Goal: Register for event/course

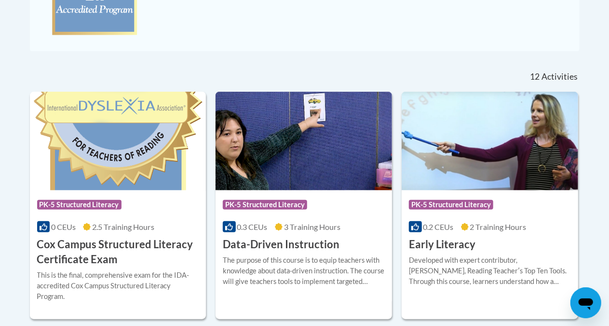
scroll to position [348, 0]
click at [295, 241] on h3 "Data-Driven Instruction" at bounding box center [281, 244] width 117 height 15
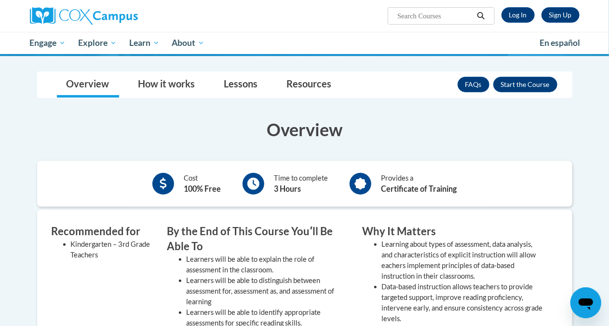
scroll to position [124, 0]
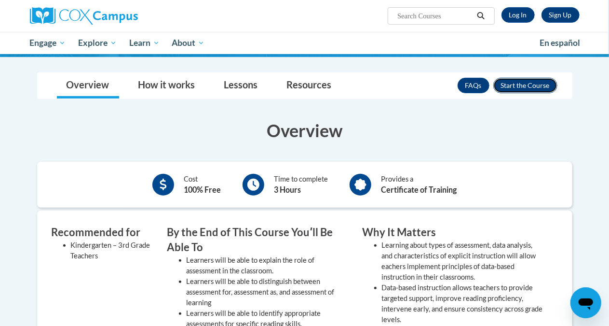
click at [526, 87] on button "Enroll" at bounding box center [526, 85] width 64 height 15
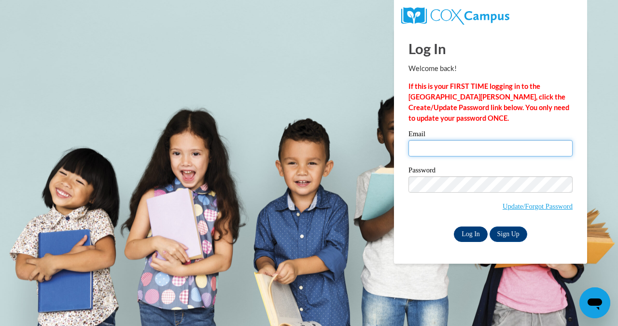
type input "kuprenkr@wauwatosa.k12.wi.us"
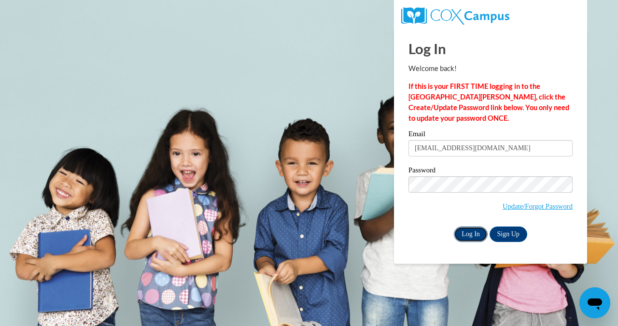
click at [471, 236] on input "Log In" at bounding box center [470, 233] width 34 height 15
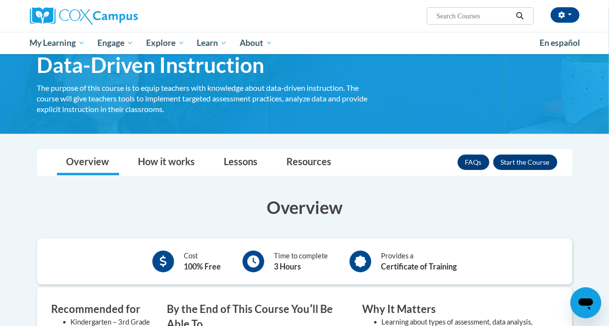
scroll to position [47, 0]
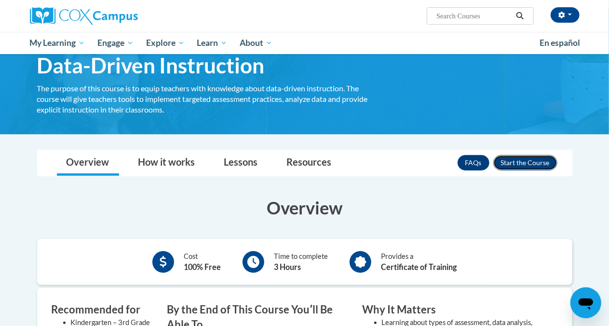
click at [528, 159] on button "Enroll" at bounding box center [526, 162] width 64 height 15
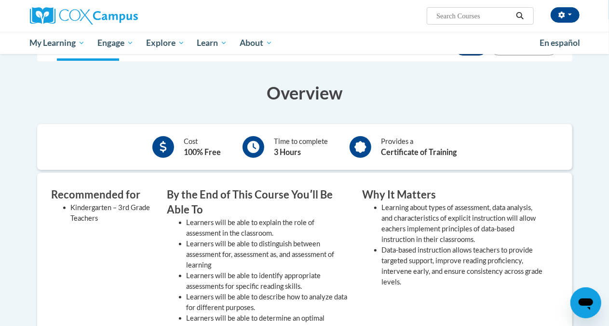
scroll to position [162, 0]
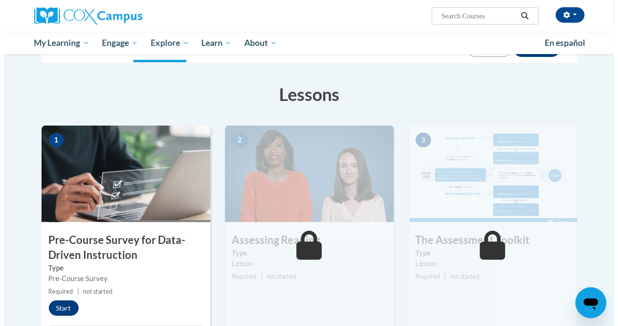
scroll to position [128, 0]
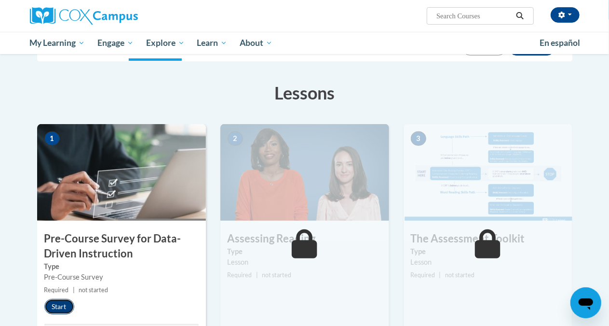
click at [58, 305] on button "Start" at bounding box center [59, 306] width 30 height 15
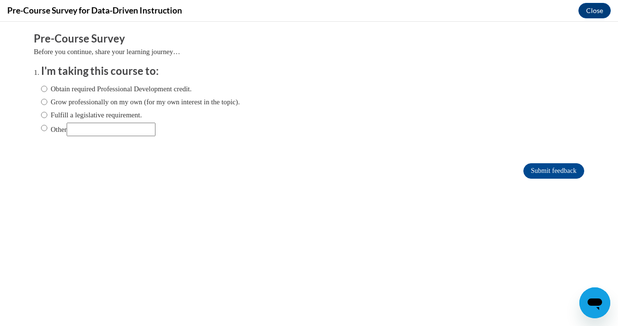
scroll to position [0, 0]
click at [41, 84] on input "Obtain required Professional Development credit." at bounding box center [44, 88] width 6 height 11
radio input "true"
click at [566, 167] on input "Submit feedback" at bounding box center [553, 170] width 61 height 15
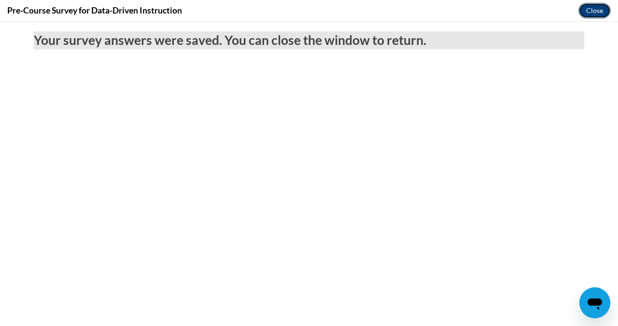
click at [595, 9] on button "Close" at bounding box center [594, 10] width 32 height 15
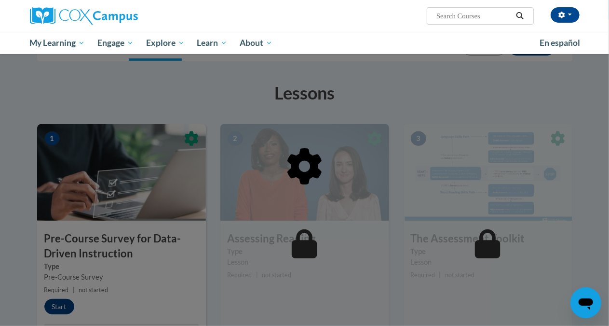
click at [56, 304] on div at bounding box center [305, 215] width 536 height 183
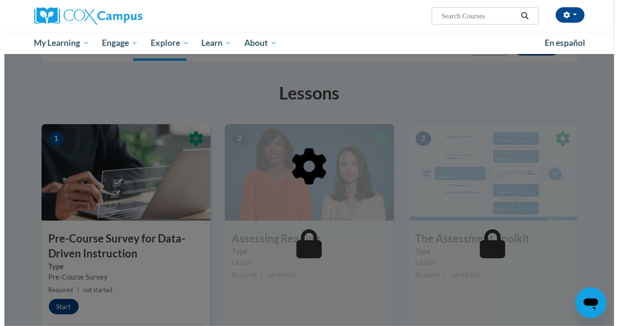
scroll to position [235, 0]
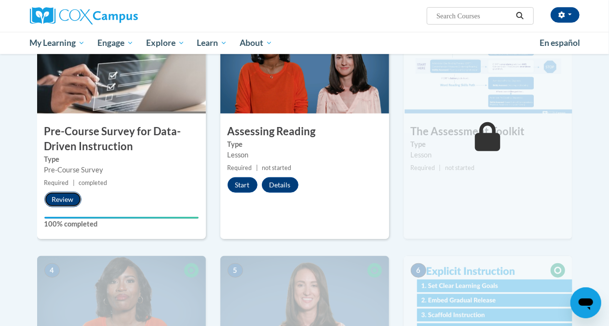
click at [57, 197] on button "Review" at bounding box center [62, 199] width 37 height 15
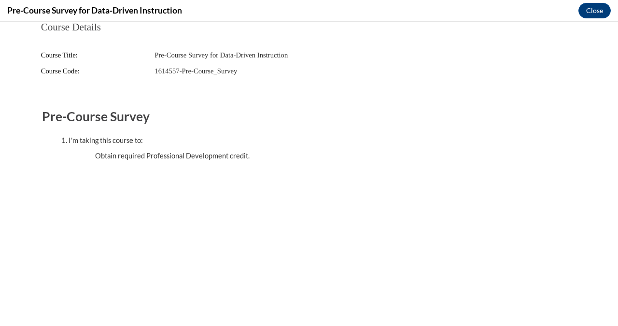
scroll to position [0, 0]
click at [598, 10] on button "Close" at bounding box center [594, 10] width 32 height 15
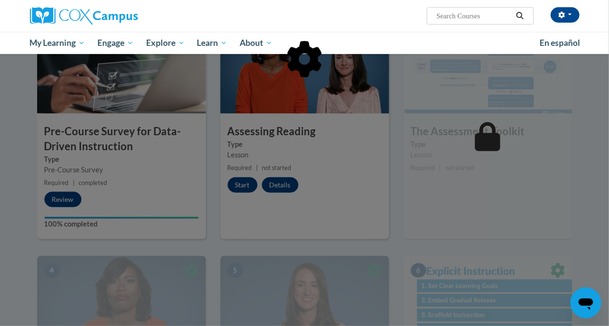
click at [234, 181] on div at bounding box center [305, 108] width 536 height 183
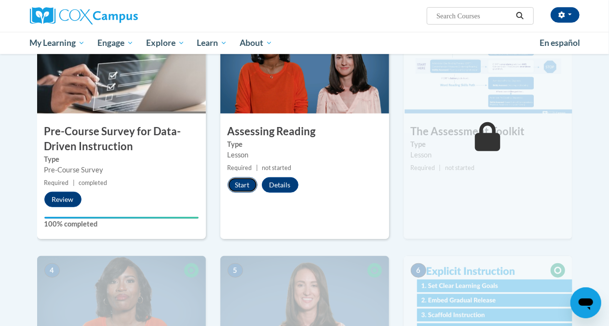
click at [245, 185] on button "Start" at bounding box center [243, 184] width 30 height 15
